Goal: Information Seeking & Learning: Learn about a topic

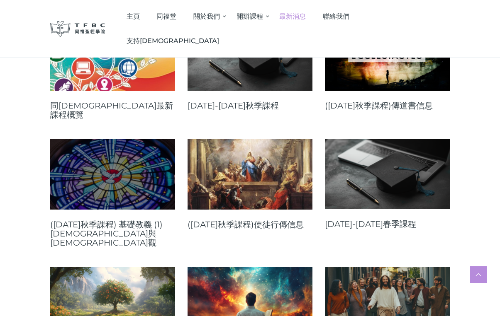
scroll to position [152, 0]
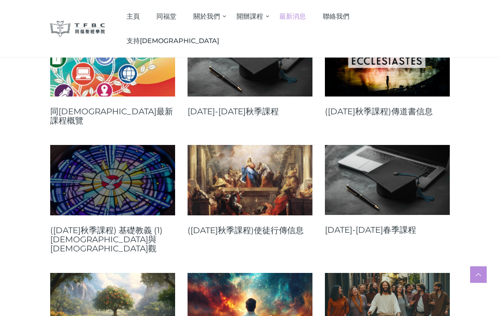
click at [151, 184] on link at bounding box center [112, 180] width 125 height 70
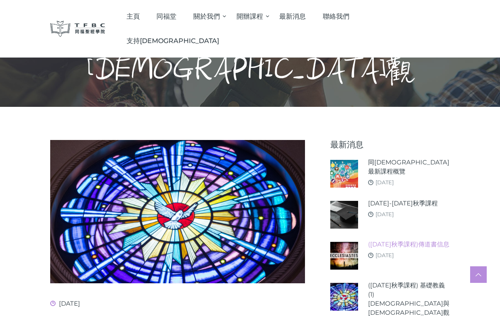
scroll to position [70, 0]
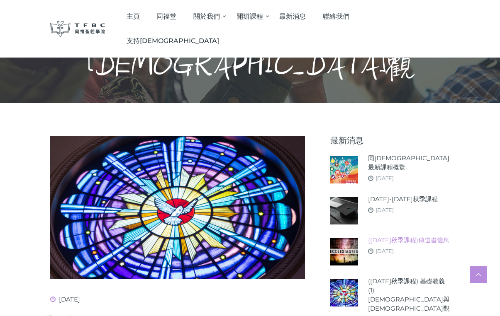
click at [403, 236] on link "([DATE]秋季課程)傳道書信息" at bounding box center [408, 240] width 81 height 9
